Goal: Find specific page/section: Find specific page/section

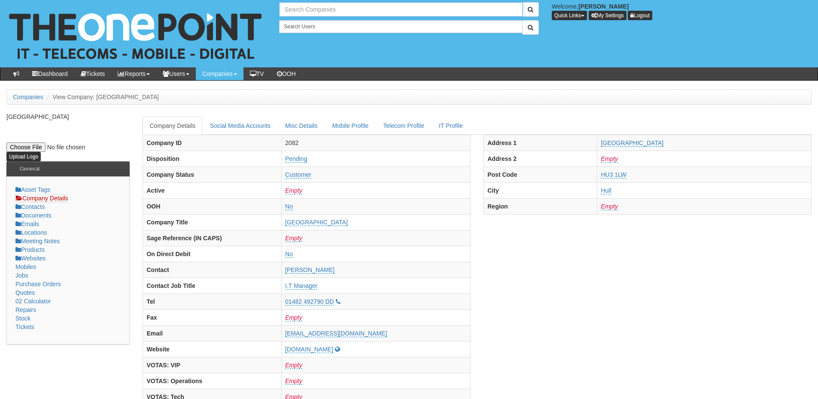
click at [313, 12] on input "text" at bounding box center [400, 9] width 243 height 15
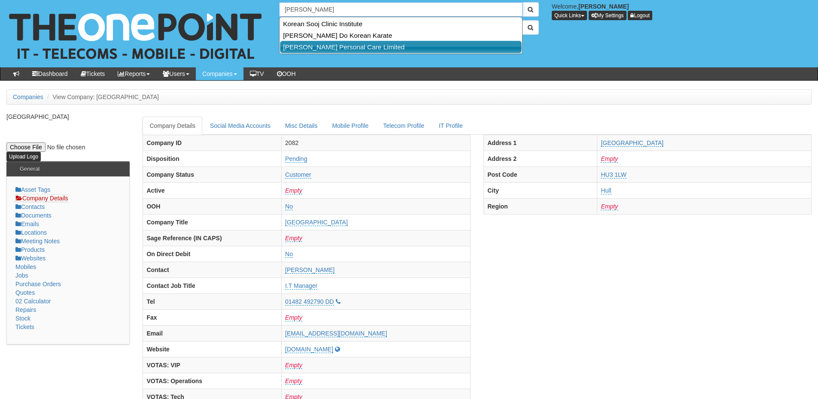
click at [314, 48] on link "Orean Personal Care Limited" at bounding box center [401, 47] width 242 height 12
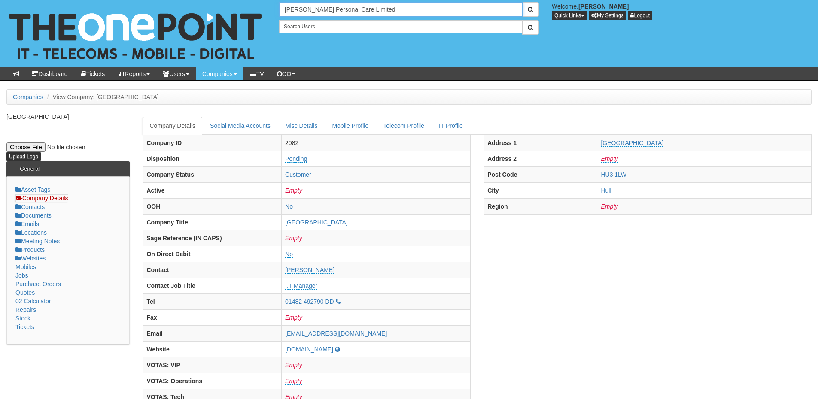
scroll to position [43, 0]
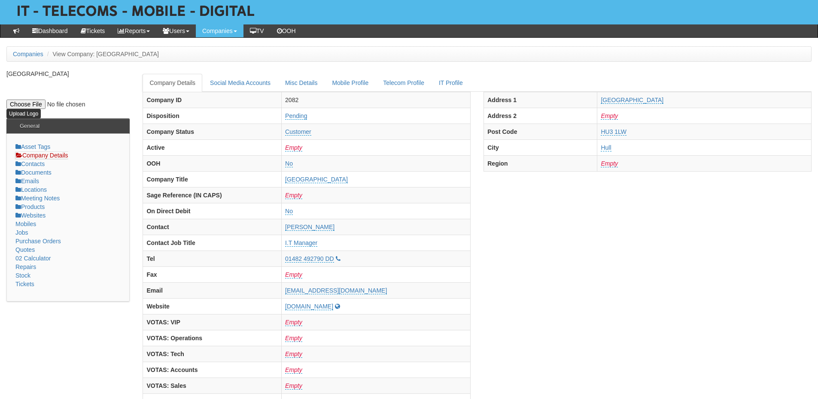
type input "Orean Personal Care Limited"
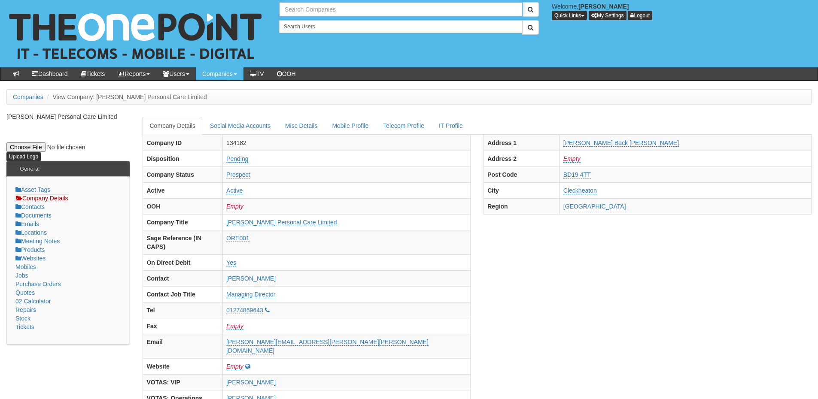
click at [316, 6] on input "text" at bounding box center [400, 9] width 243 height 15
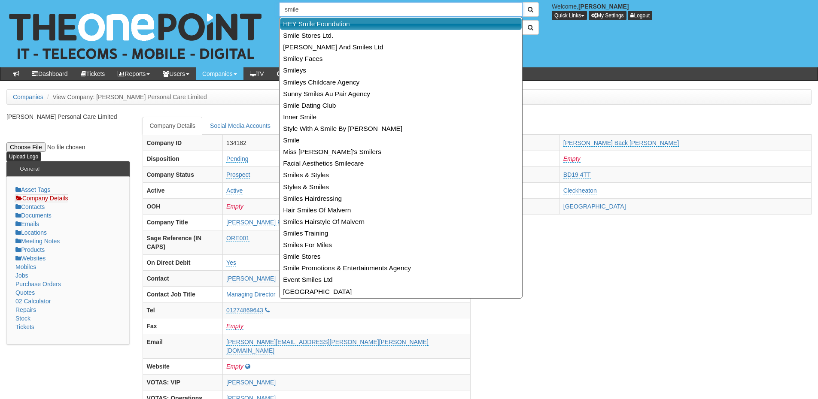
click at [316, 22] on link "HEY Smile Foundation" at bounding box center [401, 24] width 242 height 12
type input "HEY Smile Foundation"
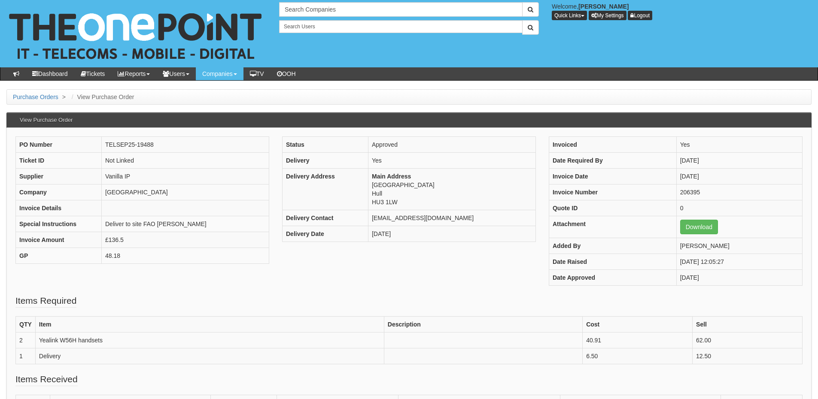
scroll to position [43, 0]
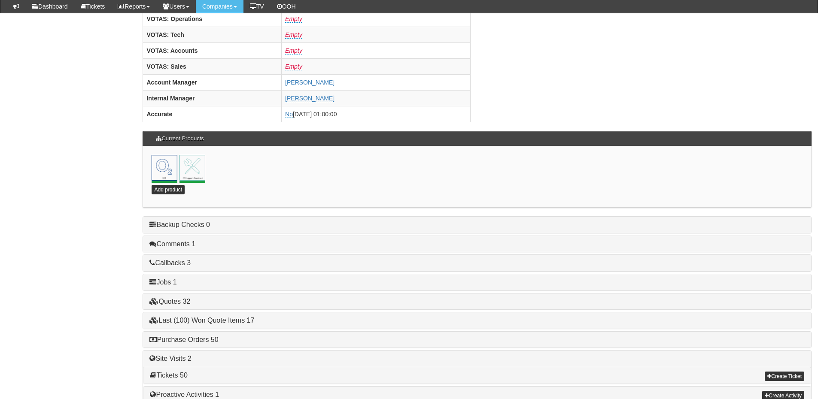
scroll to position [379, 0]
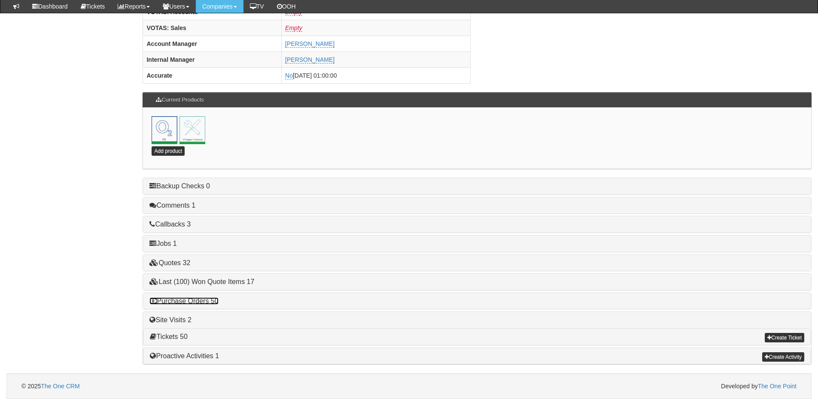
click at [207, 299] on link "Purchase Orders 50" at bounding box center [183, 300] width 69 height 7
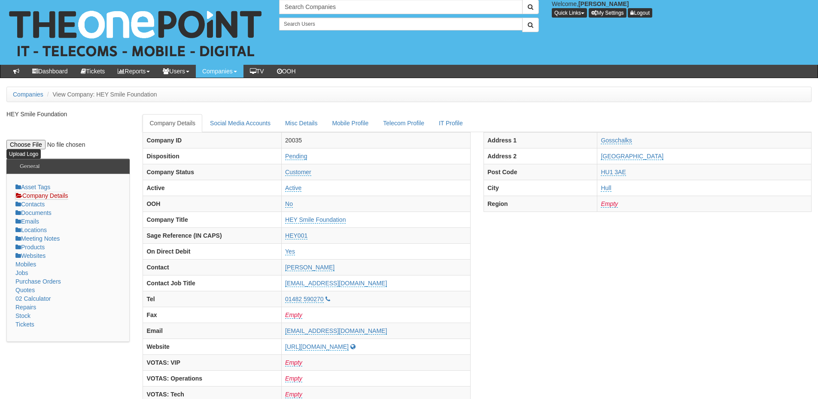
scroll to position [0, 0]
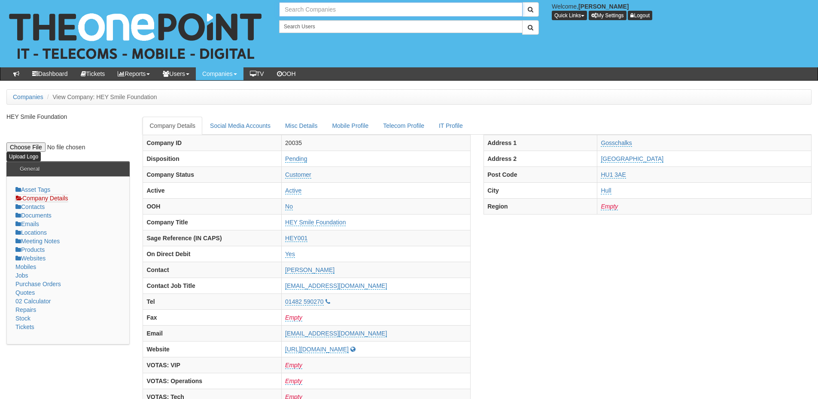
click at [310, 7] on input "text" at bounding box center [400, 9] width 243 height 15
click at [310, 25] on link "Volumec Ltd" at bounding box center [401, 24] width 242 height 12
type input "Volumec Ltd"
